Goal: Task Accomplishment & Management: Complete application form

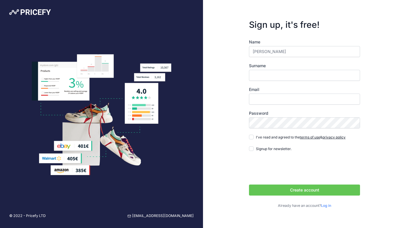
type input "Anne"
type input "DeSpain"
type input "[EMAIL_ADDRESS][DOMAIN_NAME]"
click at [252, 137] on input "I've read and agreed to the terms of use & privacy policy" at bounding box center [251, 136] width 5 height 5
checkbox input "true"
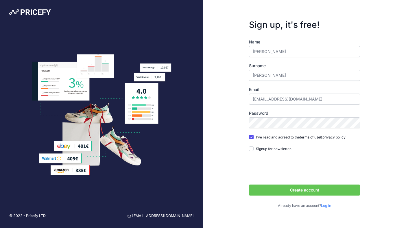
click at [302, 188] on button "Create account" at bounding box center [304, 189] width 111 height 11
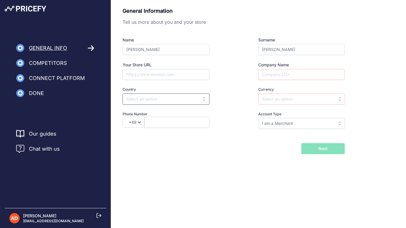
click at [204, 100] on input "text" at bounding box center [166, 98] width 87 height 11
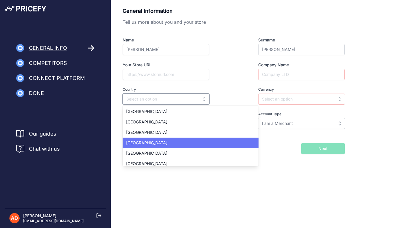
scroll to position [2382, 0]
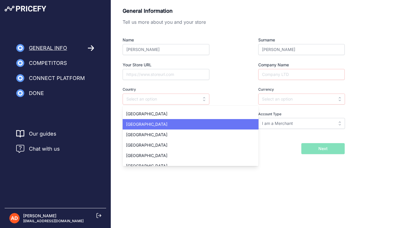
click at [143, 125] on span "[GEOGRAPHIC_DATA]" at bounding box center [146, 123] width 41 height 5
type input "[GEOGRAPHIC_DATA]"
type input "USD"
select select "1"
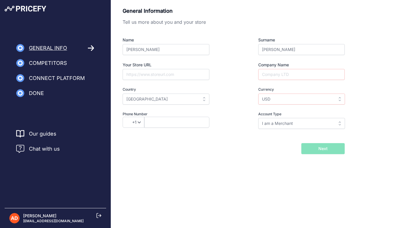
scroll to position [0, 0]
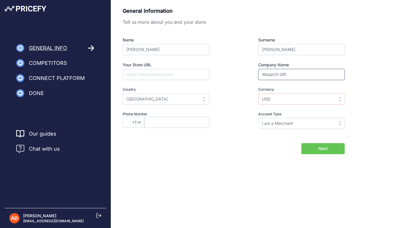
type input "Wasatch Gift"
click at [139, 72] on input "Your Store URL" at bounding box center [166, 74] width 87 height 11
type input "https://wasatchgift.com"
type input "2063512615"
click at [277, 153] on div "Next" at bounding box center [308, 148] width 74 height 11
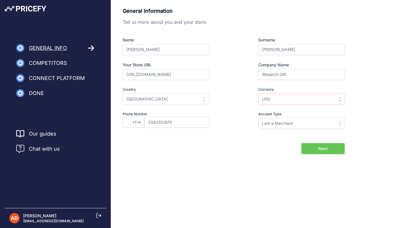
click at [316, 154] on button "Next" at bounding box center [322, 148] width 43 height 11
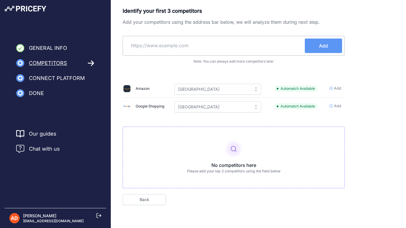
click at [38, 133] on link "Our guides" at bounding box center [42, 134] width 27 height 8
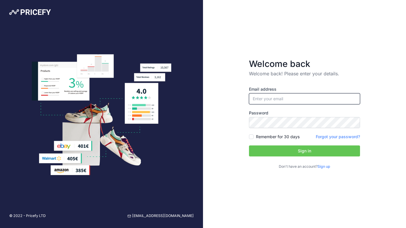
type input "[EMAIL_ADDRESS][DOMAIN_NAME]"
click at [251, 137] on input "Remember for 30 days" at bounding box center [251, 136] width 5 height 5
checkbox input "true"
click at [286, 151] on button "Sign in" at bounding box center [304, 150] width 111 height 11
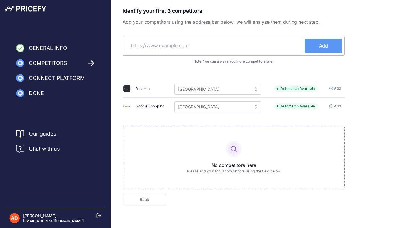
paste input "https://www.coolibar.com/"
type input "https://www.coolibar.com/"
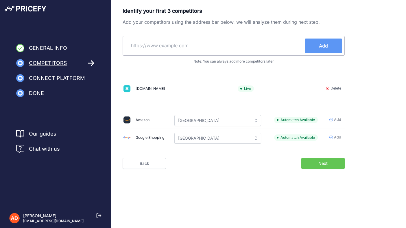
paste input "https://www.solbari.com/"
type input "https://www.solbari.com/"
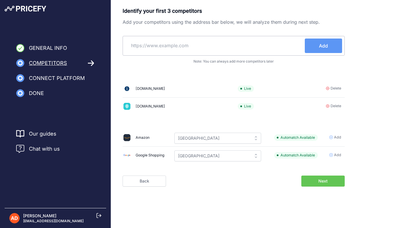
paste input "https://www.titlenine.com/"
type input "https://www.titlenine.com/"
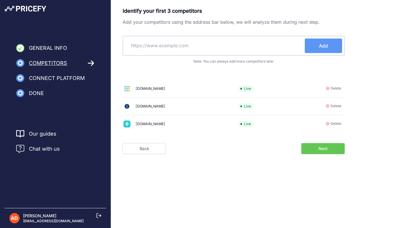
paste input "https://www.cabanalife.com/"
type input "https://www.cabanalife.com/"
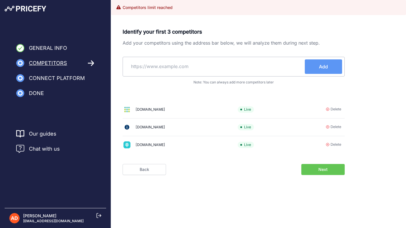
click at [313, 171] on button "Next" at bounding box center [322, 169] width 43 height 11
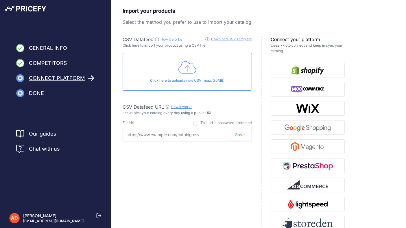
click at [189, 69] on icon at bounding box center [187, 67] width 18 height 14
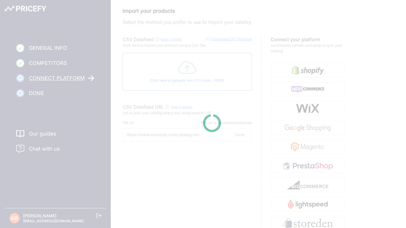
type input "https://csv.pricefy.io/merchant/manual_csv/9902/2025_08_18_22_49_MANUAL_CSV_990…"
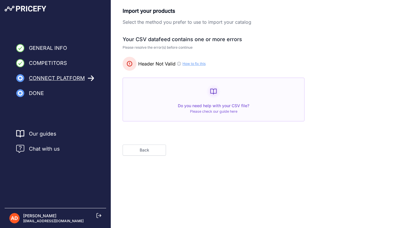
click at [195, 64] on link "How to fix this" at bounding box center [193, 63] width 23 height 5
click at [145, 147] on button "Back" at bounding box center [144, 149] width 43 height 11
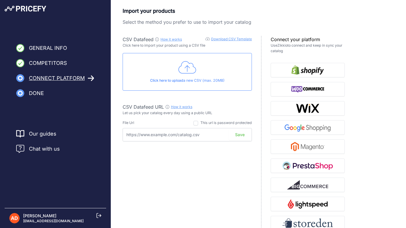
click at [229, 39] on link "Download CSV Template" at bounding box center [231, 39] width 41 height 4
click at [188, 66] on icon at bounding box center [187, 67] width 18 height 12
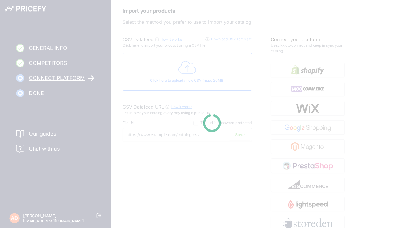
type input "https://csv.pricefy.io/merchant/manual_csv/9902/2025_08_18_22_00_MANUAL_CSV_990…"
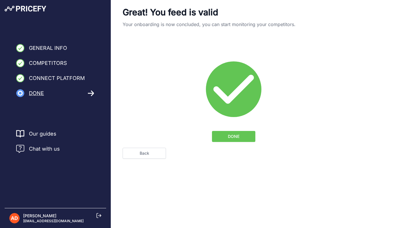
click at [236, 137] on span "DONE" at bounding box center [234, 136] width 12 height 6
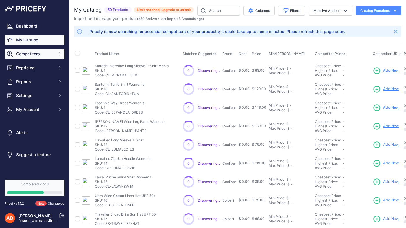
click at [31, 53] on span "Competitors" at bounding box center [35, 54] width 38 height 6
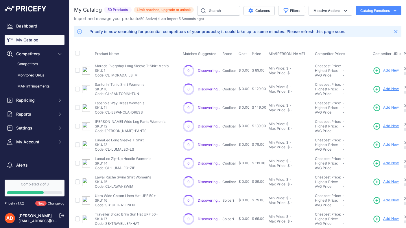
click at [30, 73] on link "Monitored URLs" at bounding box center [35, 75] width 60 height 10
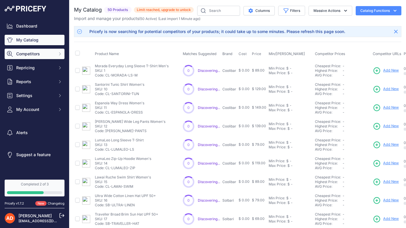
click at [28, 52] on span "Competitors" at bounding box center [35, 54] width 38 height 6
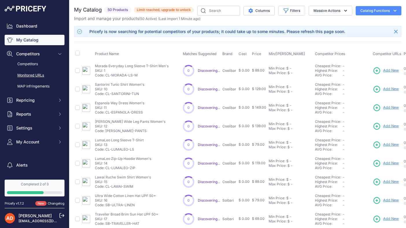
click at [29, 74] on link "Monitored URLs" at bounding box center [35, 75] width 60 height 10
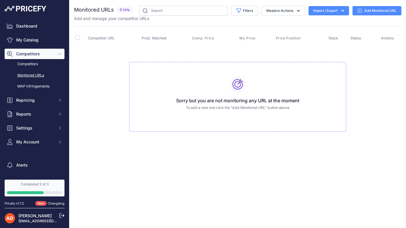
click at [343, 10] on icon "button" at bounding box center [343, 11] width 6 height 6
click at [324, 23] on span "Import" at bounding box center [324, 23] width 11 height 5
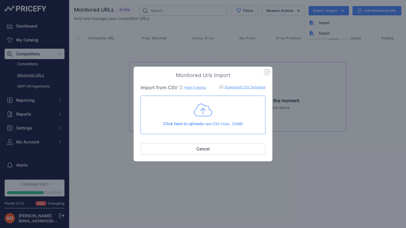
click at [201, 109] on icon at bounding box center [203, 110] width 18 height 14
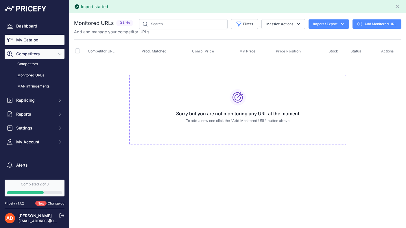
click at [21, 36] on link "My Catalog" at bounding box center [35, 40] width 60 height 10
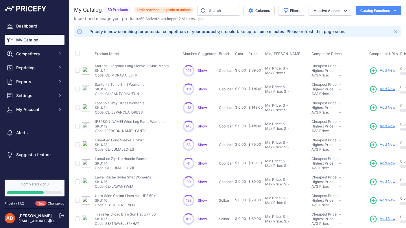
click at [77, 54] on input "checkbox" at bounding box center [77, 53] width 5 height 5
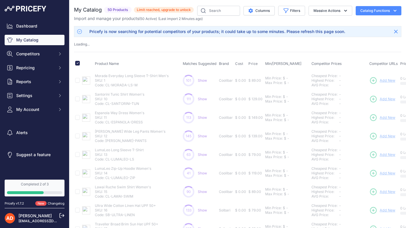
click at [77, 63] on input "checkbox" at bounding box center [77, 63] width 5 height 5
checkbox input "true"
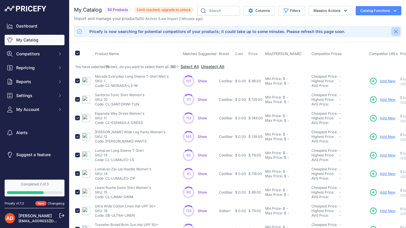
click at [395, 32] on icon "Close" at bounding box center [395, 31] width 3 height 3
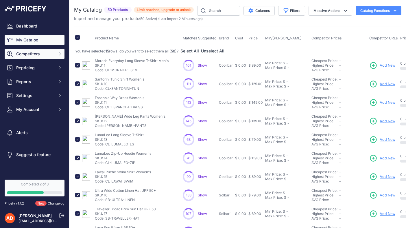
click at [29, 54] on span "Competitors" at bounding box center [35, 54] width 38 height 6
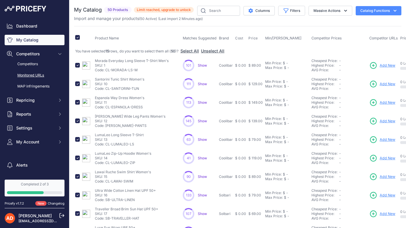
click at [29, 73] on link "Monitored URLs" at bounding box center [35, 75] width 60 height 10
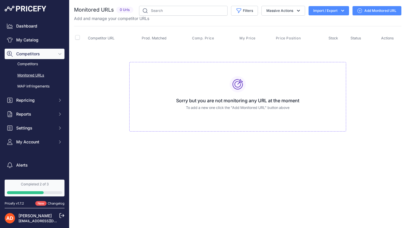
click at [340, 11] on icon "button" at bounding box center [343, 11] width 6 height 6
click at [342, 10] on icon "button" at bounding box center [343, 11] width 6 height 6
click at [281, 12] on button "Massive Actions" at bounding box center [283, 11] width 44 height 10
click at [383, 8] on link "Add Monitored URL" at bounding box center [376, 10] width 49 height 9
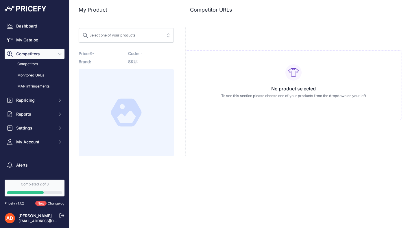
click at [166, 34] on button "Select one of your products" at bounding box center [126, 35] width 95 height 14
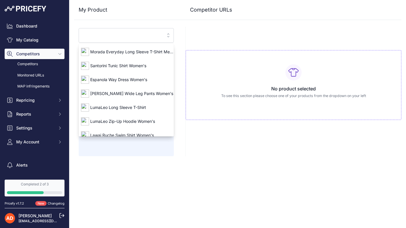
click at [200, 34] on div "No product selected To see this section please choose one of your products from…" at bounding box center [293, 91] width 216 height 129
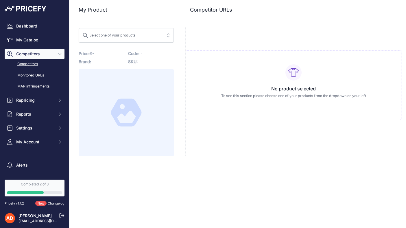
click at [28, 63] on link "Competitors" at bounding box center [35, 64] width 60 height 10
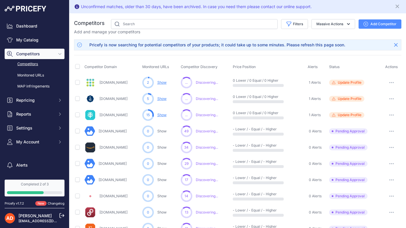
click at [22, 64] on link "Competitors" at bounding box center [35, 64] width 60 height 10
click at [35, 73] on link "Monitored URLs" at bounding box center [35, 75] width 60 height 10
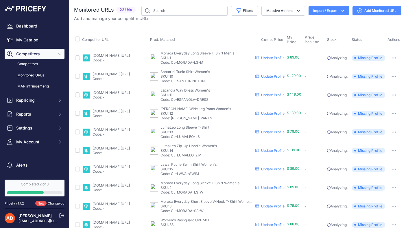
click at [32, 74] on link "Monitored URLs" at bounding box center [35, 75] width 60 height 10
click at [25, 75] on link "Monitored URLs" at bounding box center [35, 75] width 60 height 10
click at [31, 86] on link "MAP infringements" at bounding box center [35, 86] width 60 height 10
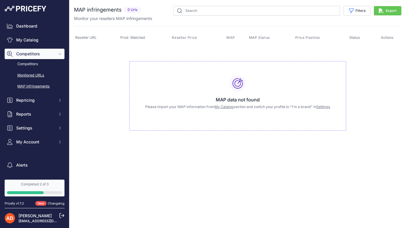
click at [27, 75] on link "Monitored URLs" at bounding box center [35, 75] width 60 height 10
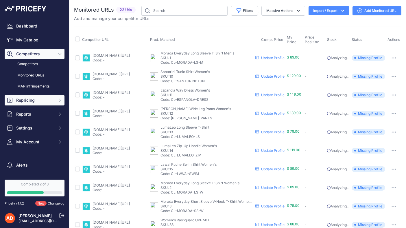
click at [34, 99] on span "Repricing" at bounding box center [35, 100] width 38 height 6
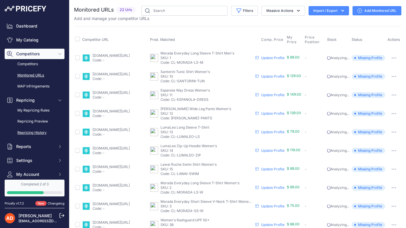
click at [32, 130] on link "Repricing History" at bounding box center [35, 133] width 60 height 10
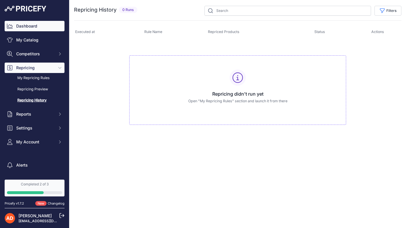
click at [27, 25] on link "Dashboard" at bounding box center [35, 26] width 60 height 10
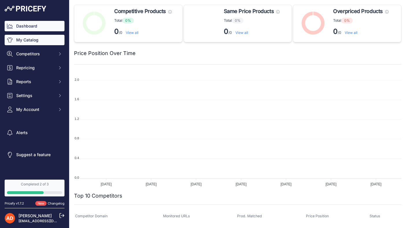
click at [25, 37] on link "My Catalog" at bounding box center [35, 40] width 60 height 10
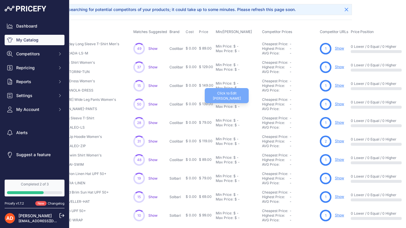
scroll to position [26, 45]
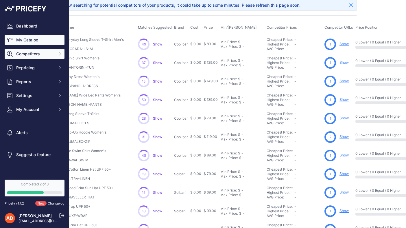
click at [29, 53] on span "Competitors" at bounding box center [35, 54] width 38 height 6
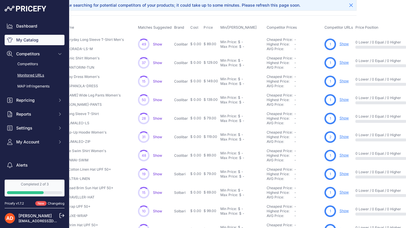
click at [29, 73] on link "Monitored URLs" at bounding box center [35, 75] width 60 height 10
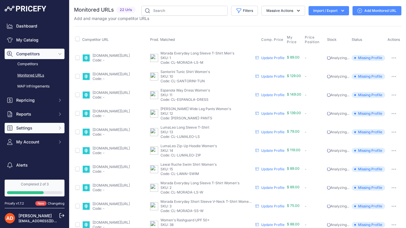
click at [20, 129] on span "Settings" at bounding box center [35, 128] width 38 height 6
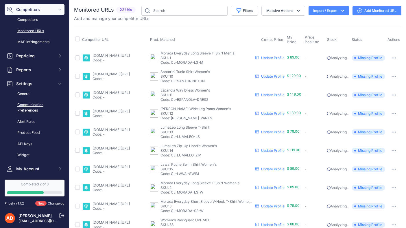
scroll to position [46, 0]
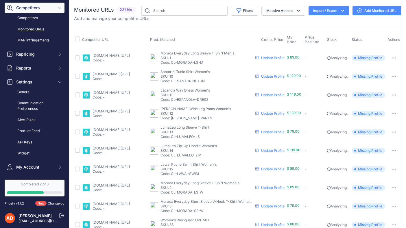
click at [26, 139] on link "API Keys" at bounding box center [35, 142] width 60 height 10
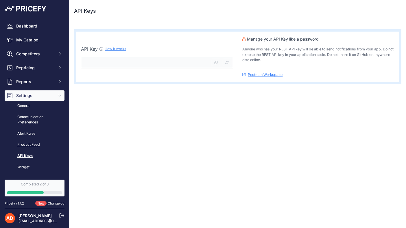
click at [25, 141] on link "Product Feed" at bounding box center [35, 144] width 60 height 10
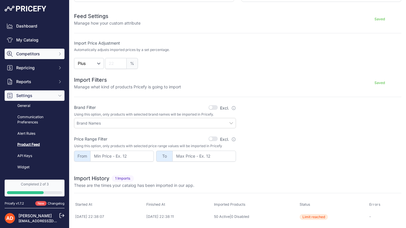
click at [22, 55] on span "Competitors" at bounding box center [35, 54] width 38 height 6
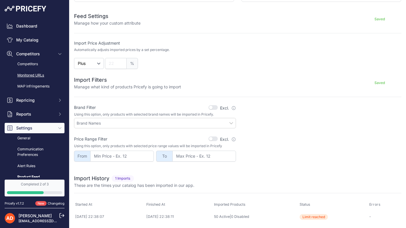
click at [24, 73] on link "Monitored URLs" at bounding box center [35, 75] width 60 height 10
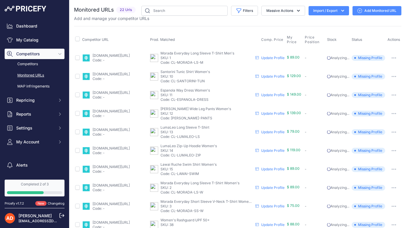
click at [393, 58] on icon "button" at bounding box center [394, 57] width 5 height 1
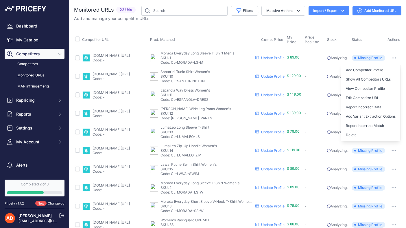
click at [228, 30] on div "Competitor URL Prod. Matched Comp. Price My Price" at bounding box center [237, 222] width 327 height 393
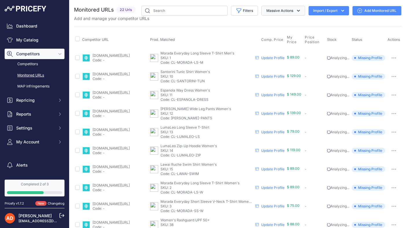
click at [298, 10] on icon "button" at bounding box center [299, 11] width 6 height 6
